Goal: Information Seeking & Learning: Learn about a topic

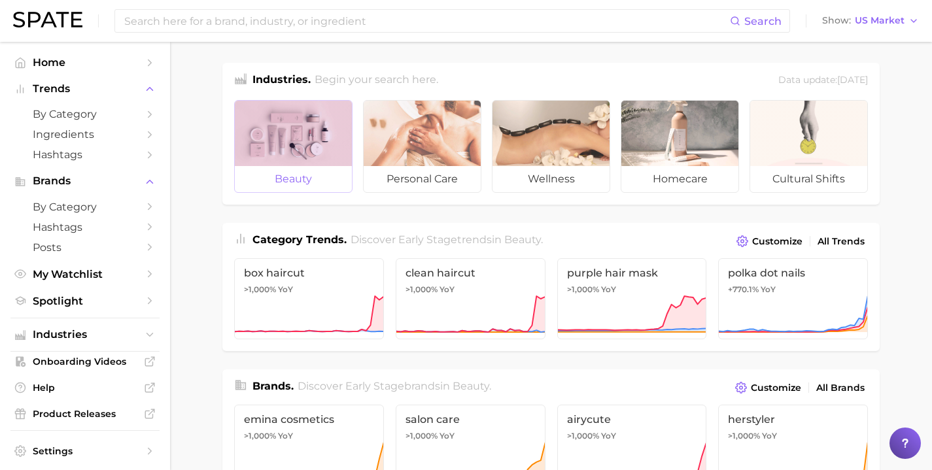
click at [288, 155] on div at bounding box center [293, 133] width 117 height 65
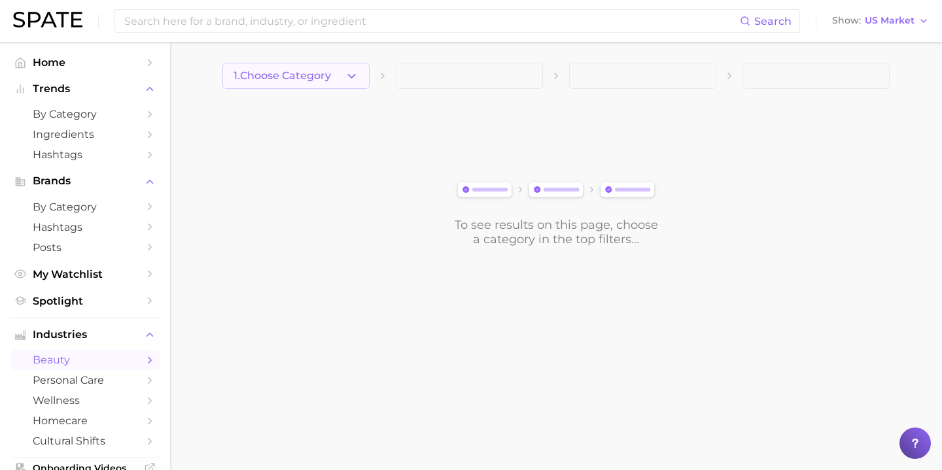
click at [331, 78] on span "1. Choose Category" at bounding box center [281, 76] width 97 height 12
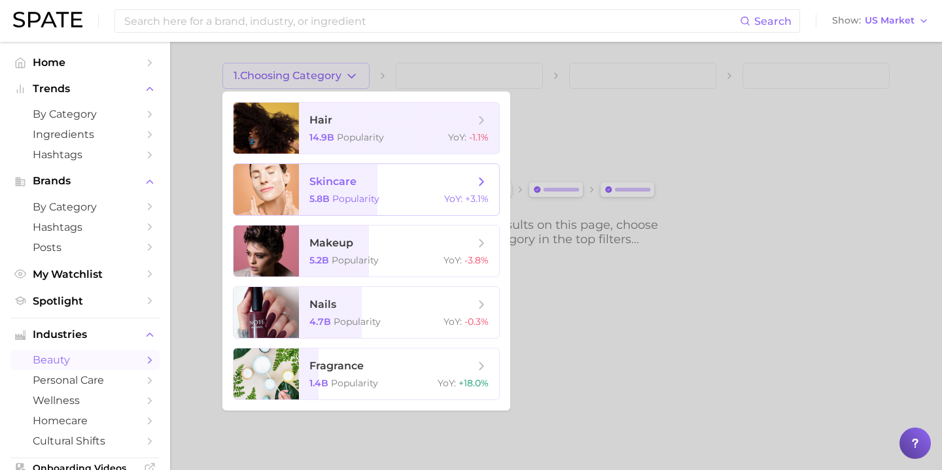
click at [396, 173] on span "skincare 5.8b Popularity YoY : +3.1%" at bounding box center [399, 189] width 200 height 51
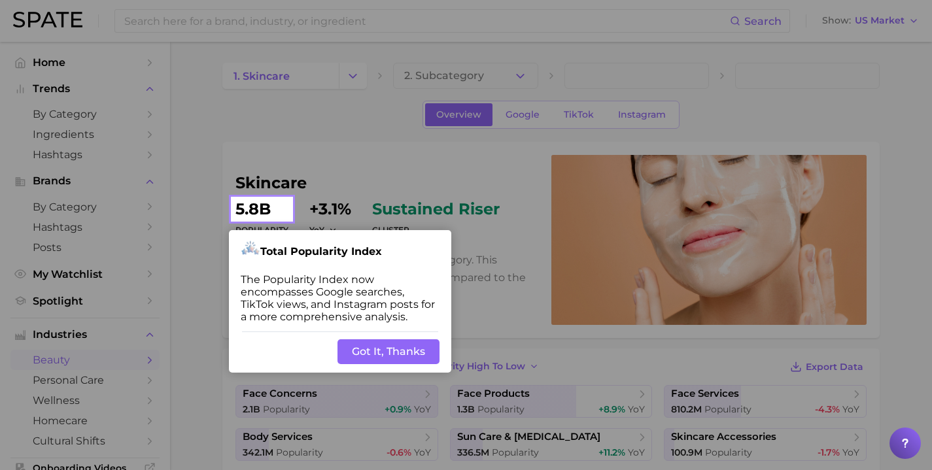
click at [365, 348] on button "Got It, Thanks" at bounding box center [388, 351] width 102 height 25
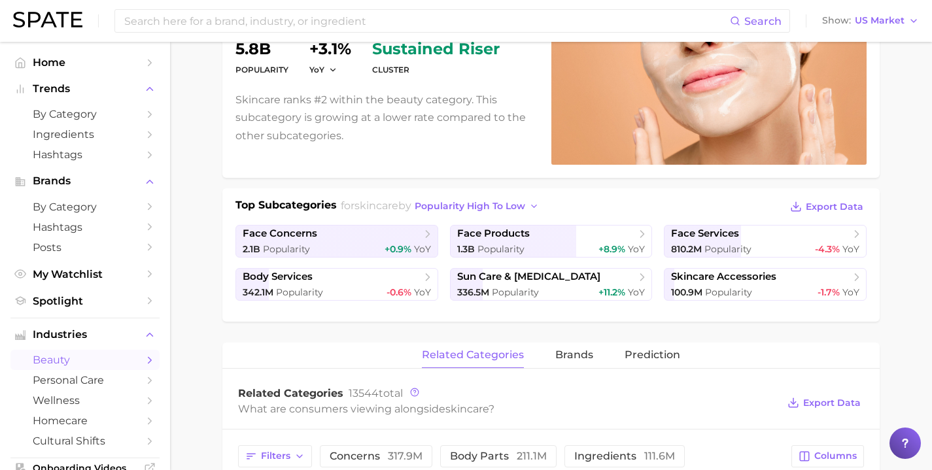
scroll to position [164, 0]
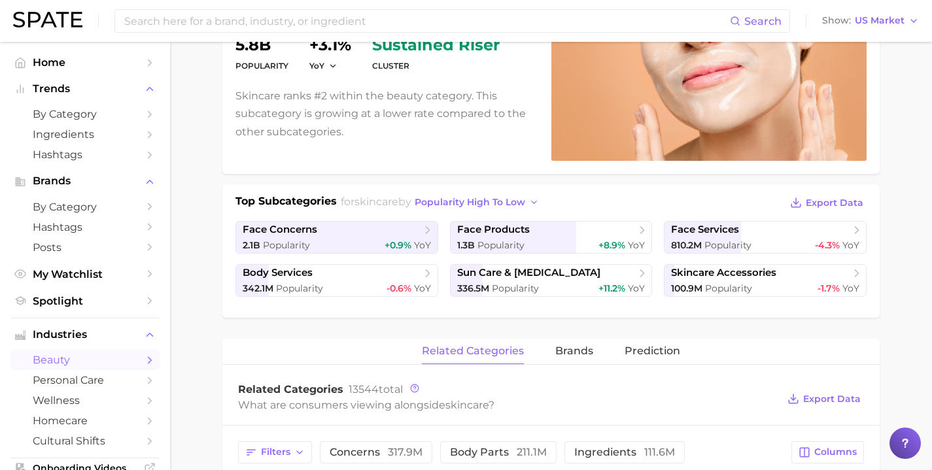
click at [896, 169] on main "1. skincare 2. Subcategory Overview Google TikTok Instagram skincare Popularity…" at bounding box center [551, 468] width 762 height 1180
